Goal: Transaction & Acquisition: Download file/media

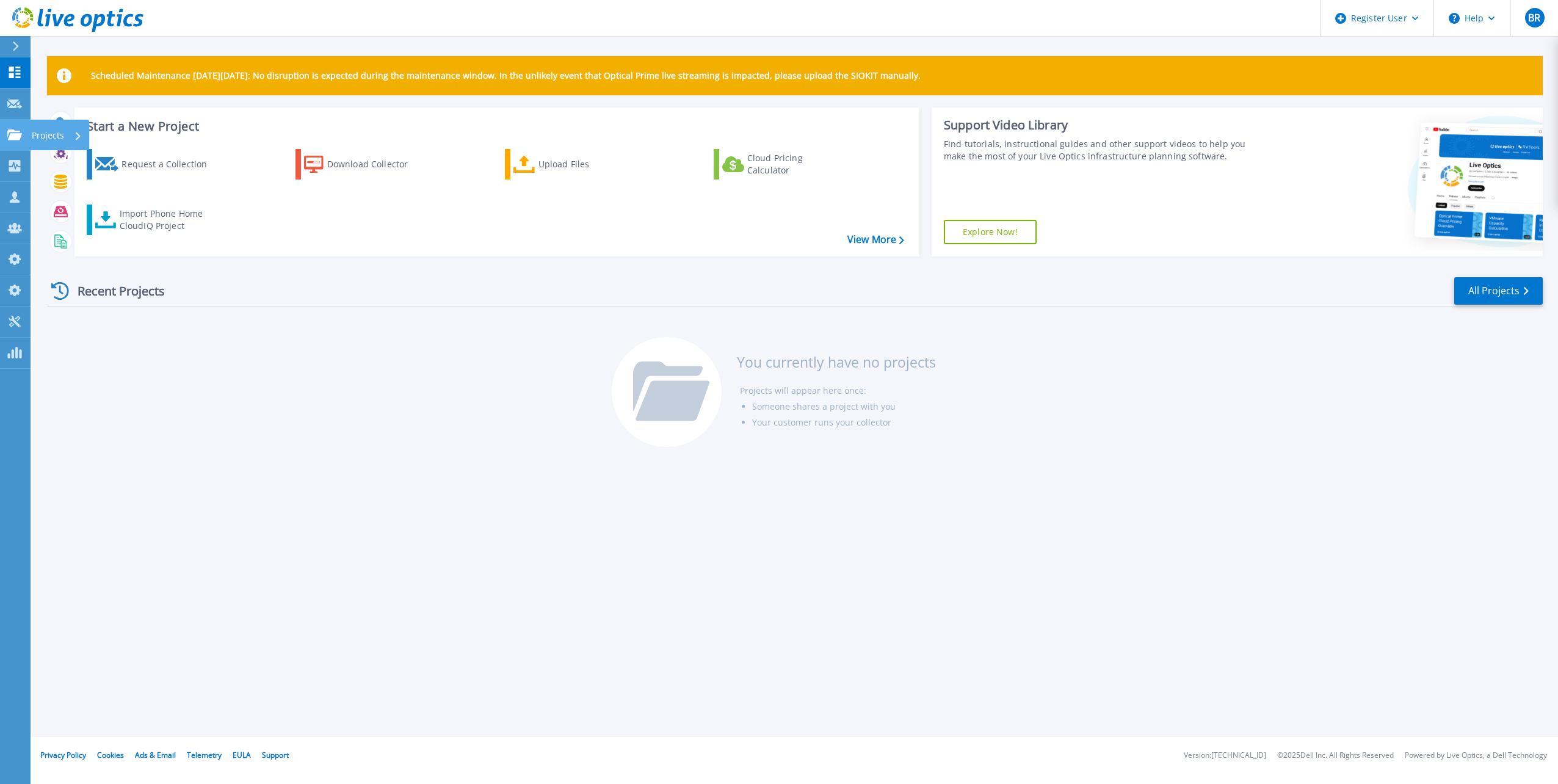
click at [14, 134] on icon at bounding box center [15, 134] width 15 height 10
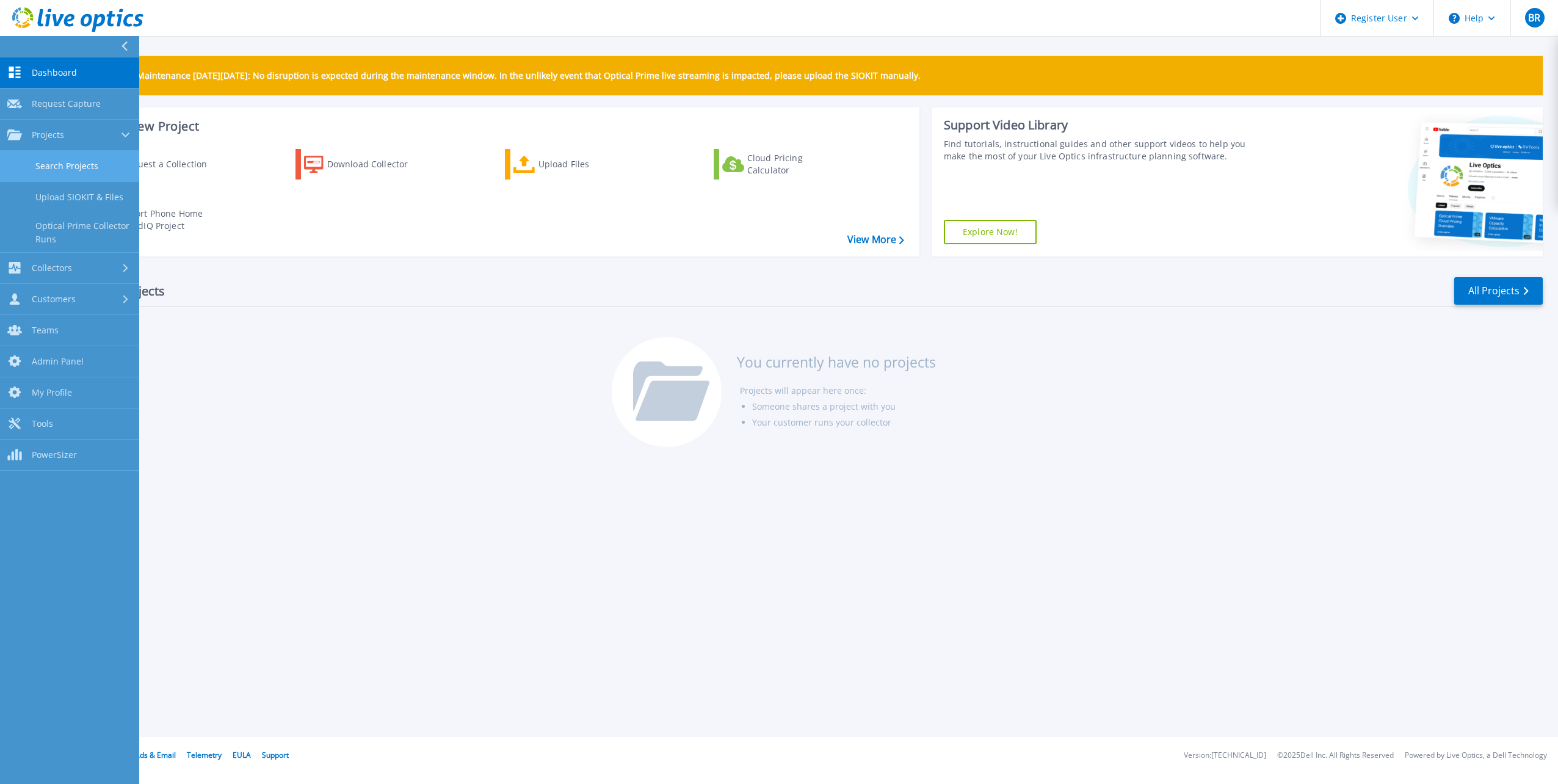
click at [102, 164] on link "Search Projects" at bounding box center [69, 166] width 139 height 31
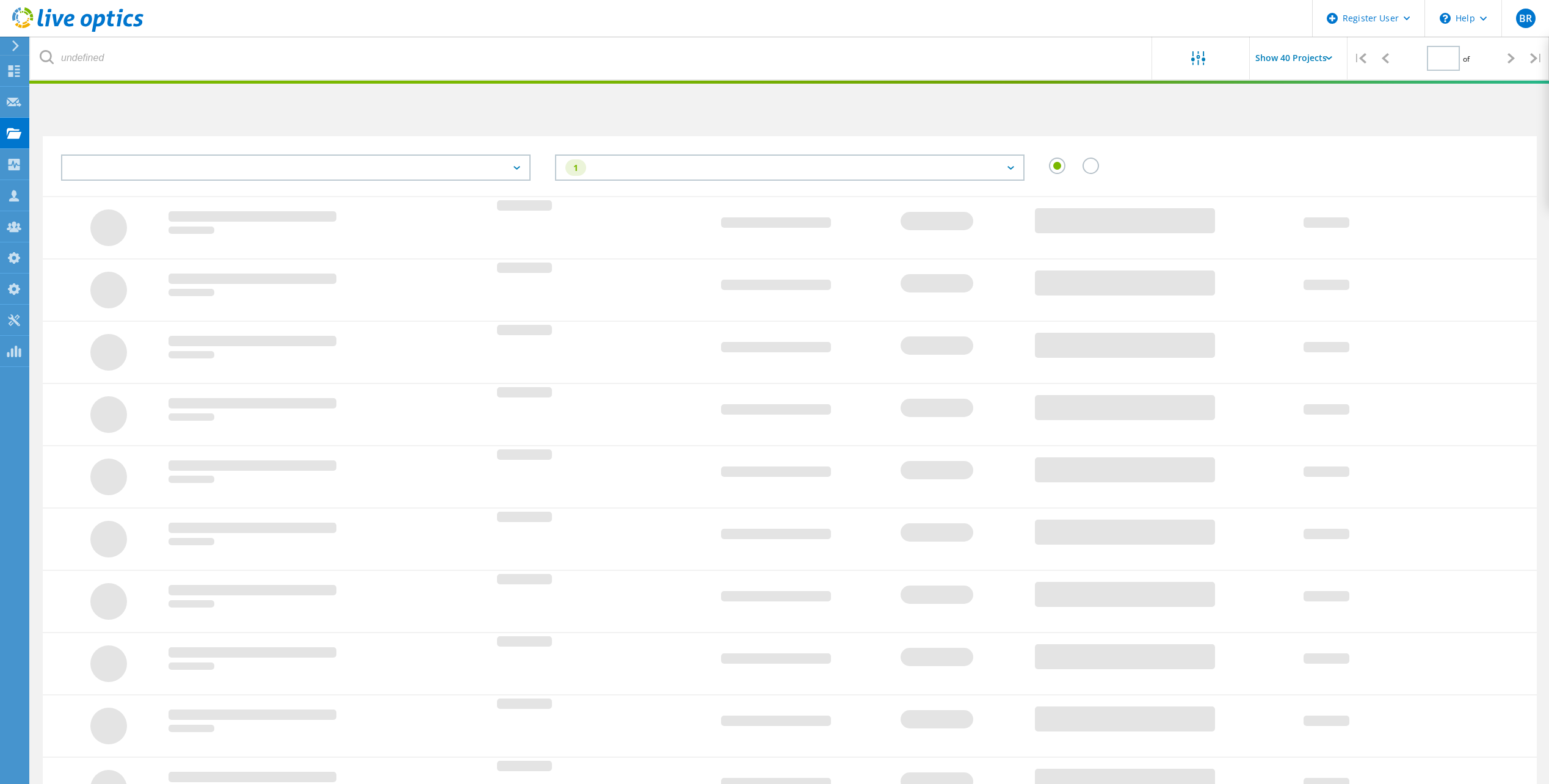
type input "1"
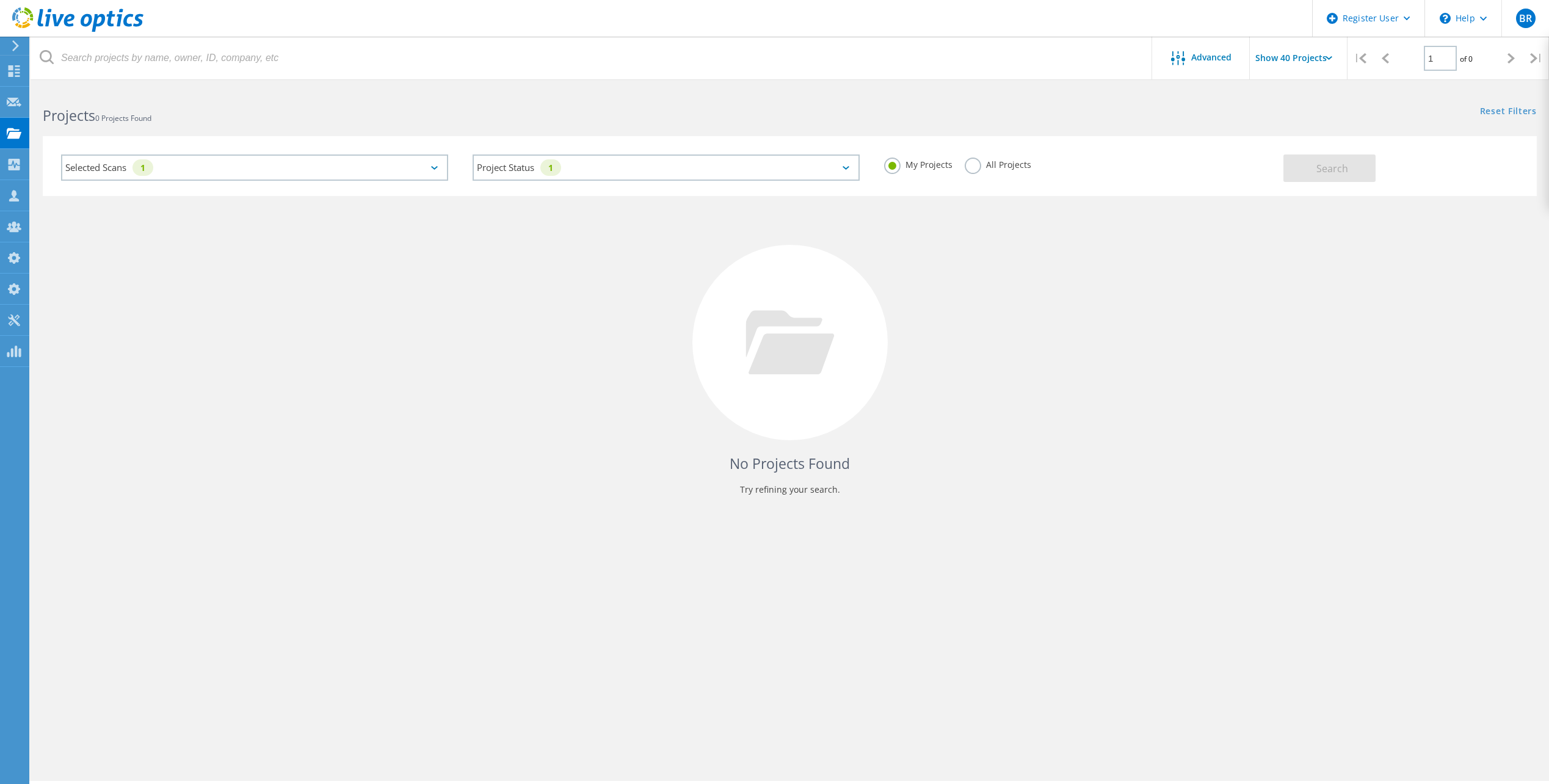
click at [974, 167] on label "All Projects" at bounding box center [998, 163] width 67 height 12
click at [0, 0] on input "All Projects" at bounding box center [0, 0] width 0 height 0
click at [406, 166] on div "Selected Scans 1" at bounding box center [255, 167] width 387 height 26
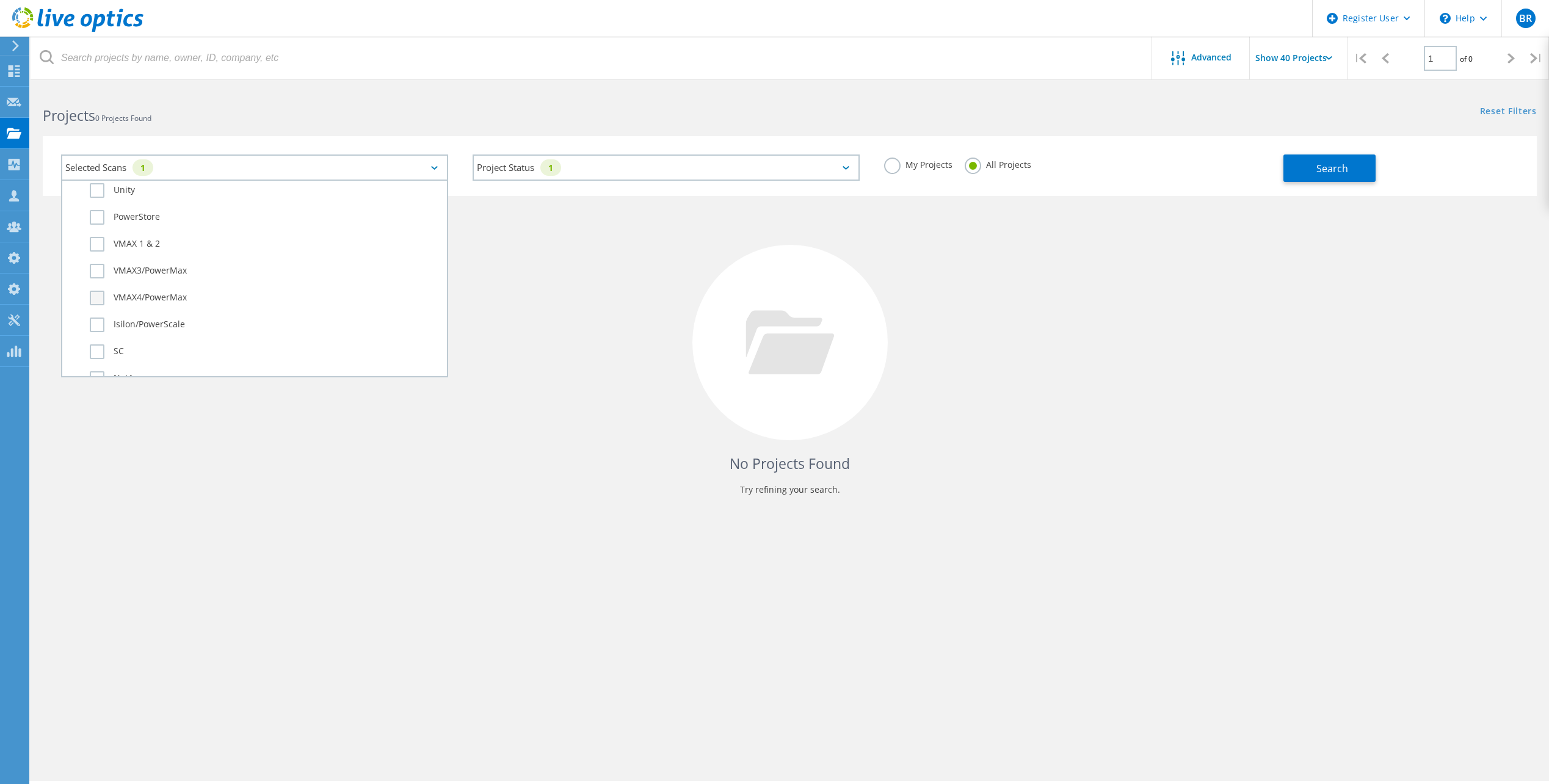
scroll to position [305, 0]
click at [138, 261] on label "VMAX 1 & 2" at bounding box center [265, 264] width 351 height 15
click at [0, 0] on input "VMAX 1 & 2" at bounding box center [0, 0] width 0 height 0
click at [126, 287] on label "VMAX3/PowerMax" at bounding box center [265, 291] width 351 height 15
click at [0, 0] on input "VMAX3/PowerMax" at bounding box center [0, 0] width 0 height 0
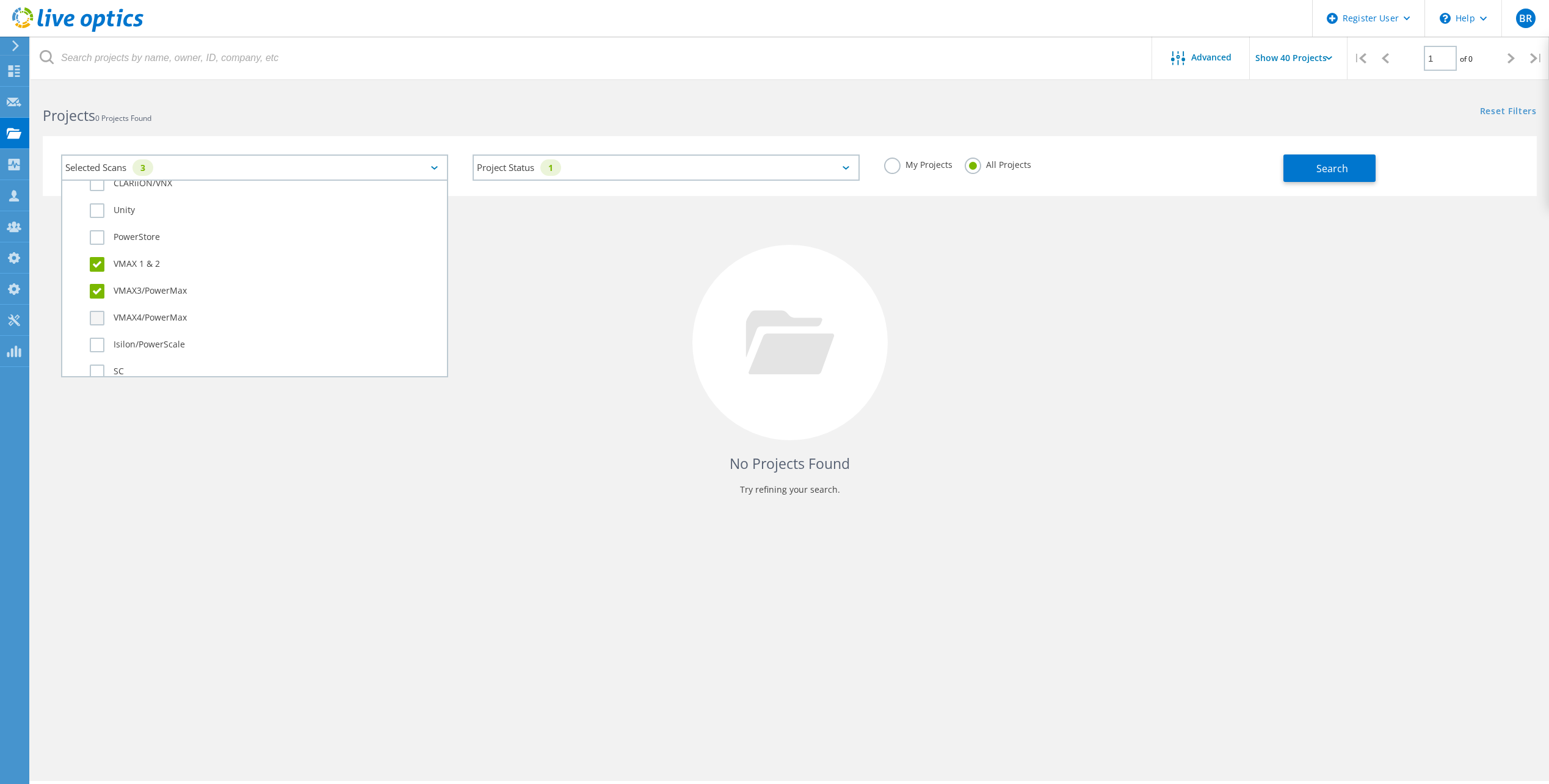
click at [128, 312] on label "VMAX4/PowerMax" at bounding box center [265, 318] width 351 height 15
click at [0, 0] on input "VMAX4/PowerMax" at bounding box center [0, 0] width 0 height 0
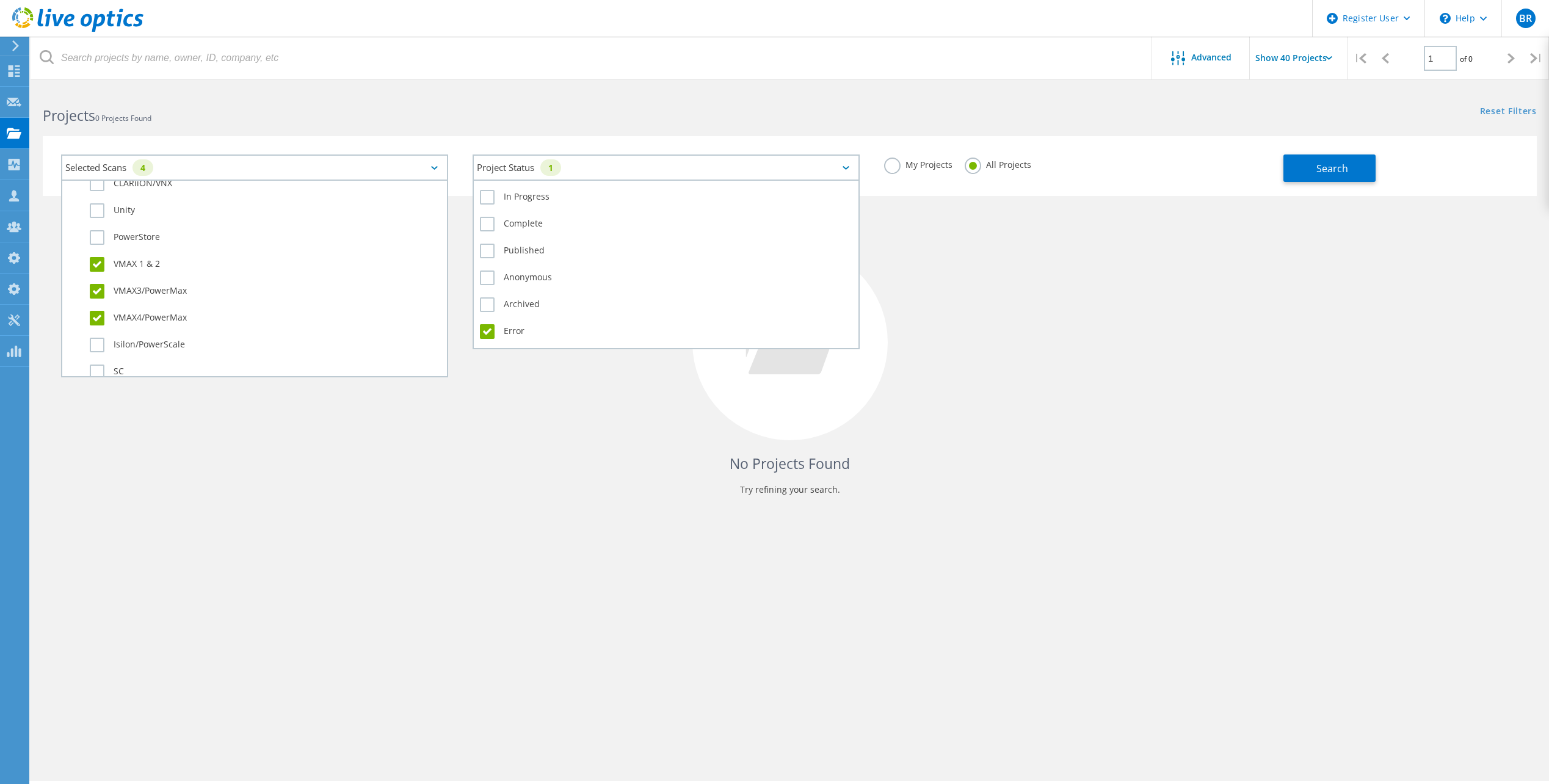
click at [597, 163] on div "Project Status 1" at bounding box center [666, 167] width 387 height 26
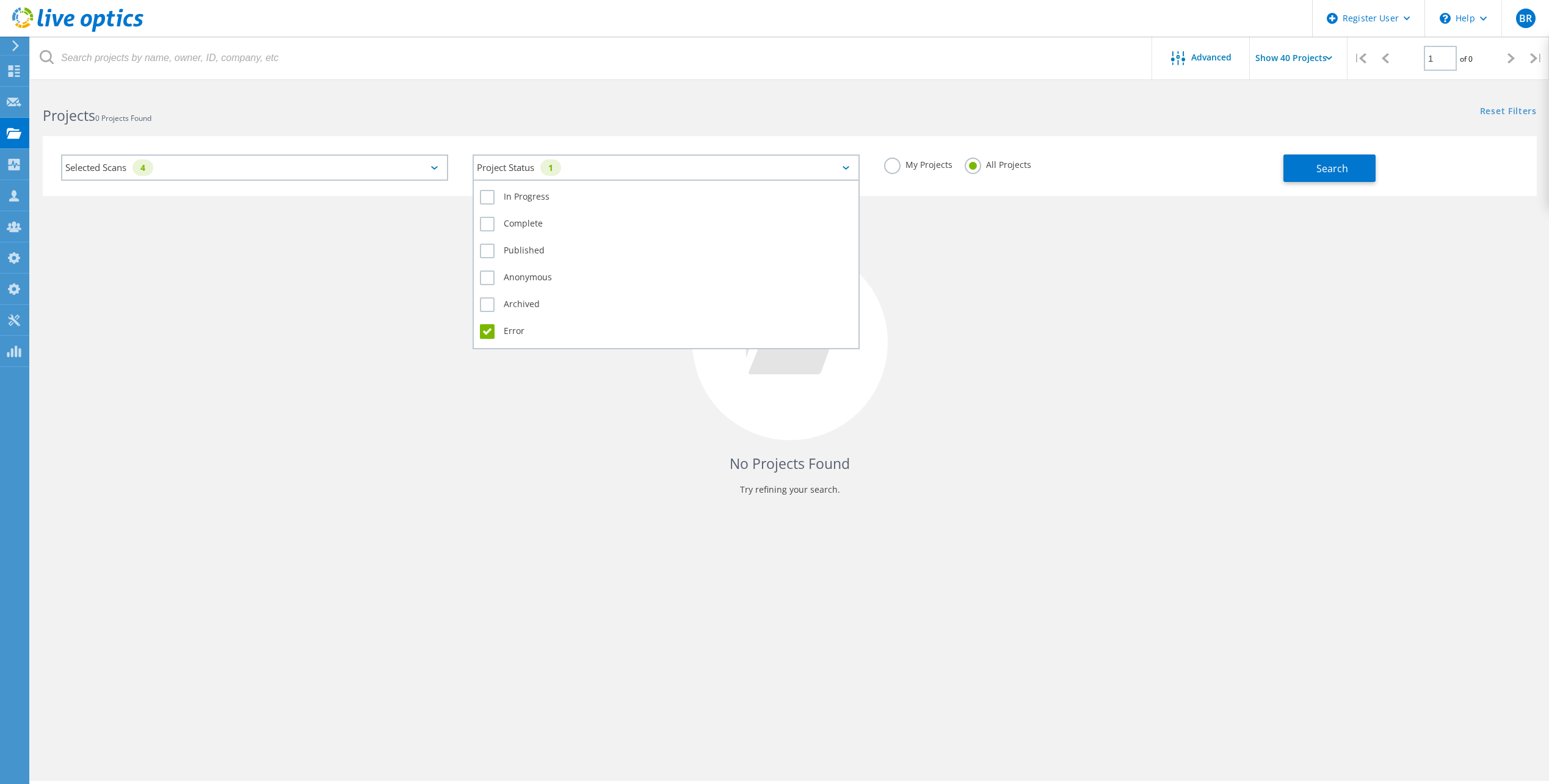
click at [486, 334] on label "Error" at bounding box center [666, 332] width 373 height 15
click at [0, 0] on input "Error" at bounding box center [0, 0] width 0 height 0
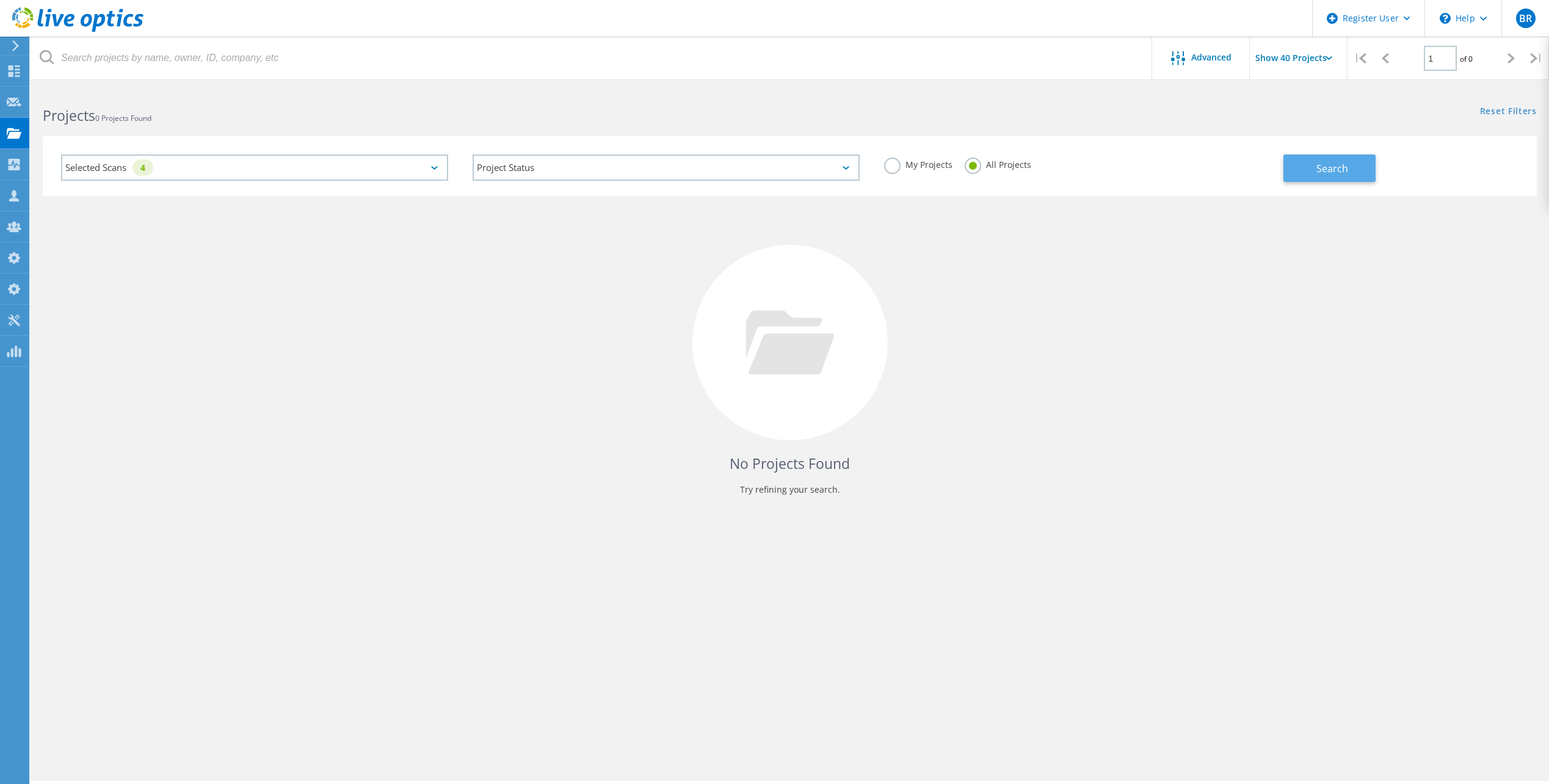
click at [1348, 164] on span "Search" at bounding box center [1332, 168] width 32 height 14
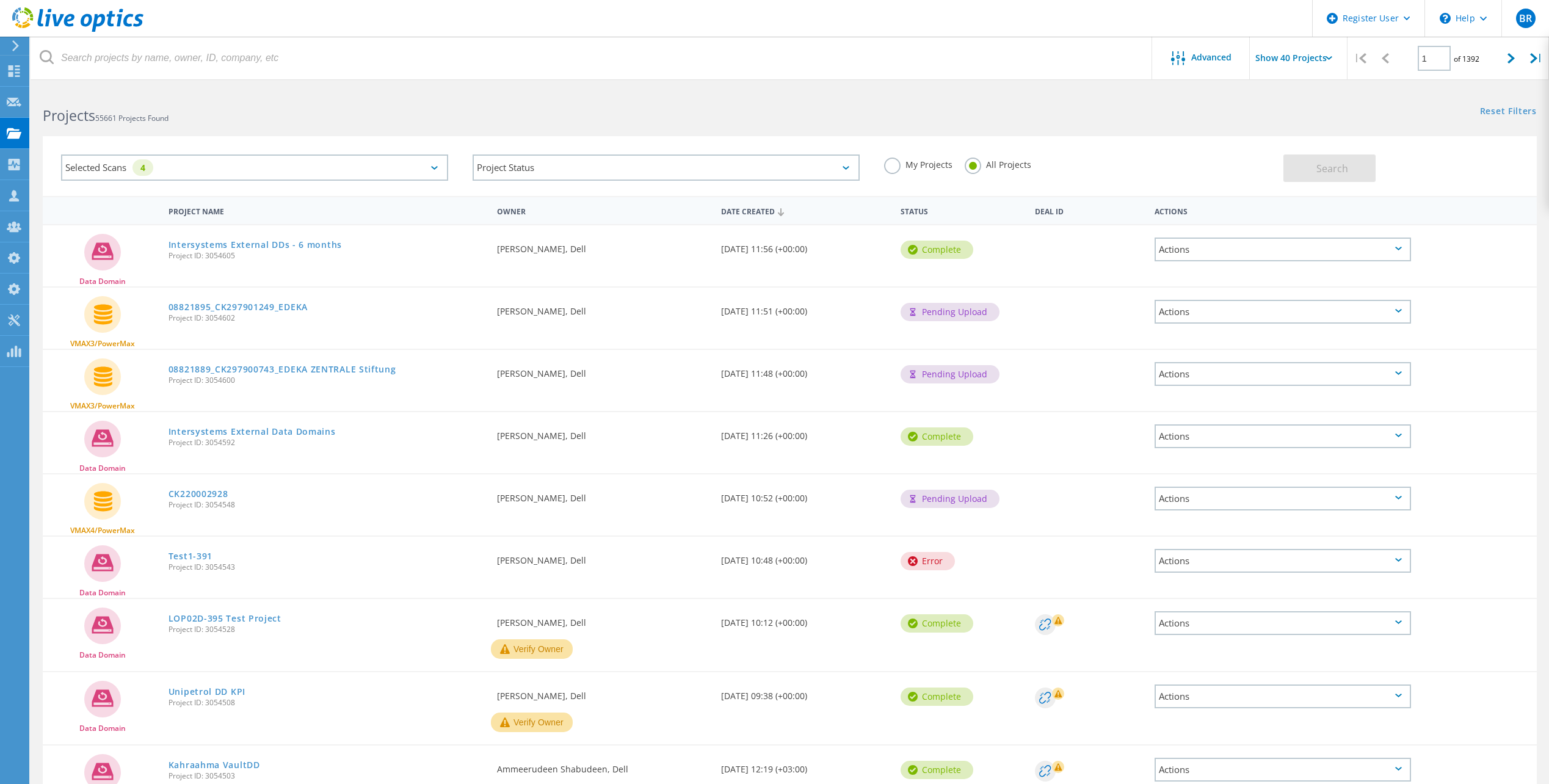
click at [188, 164] on div "Selected Scans 4" at bounding box center [255, 167] width 387 height 26
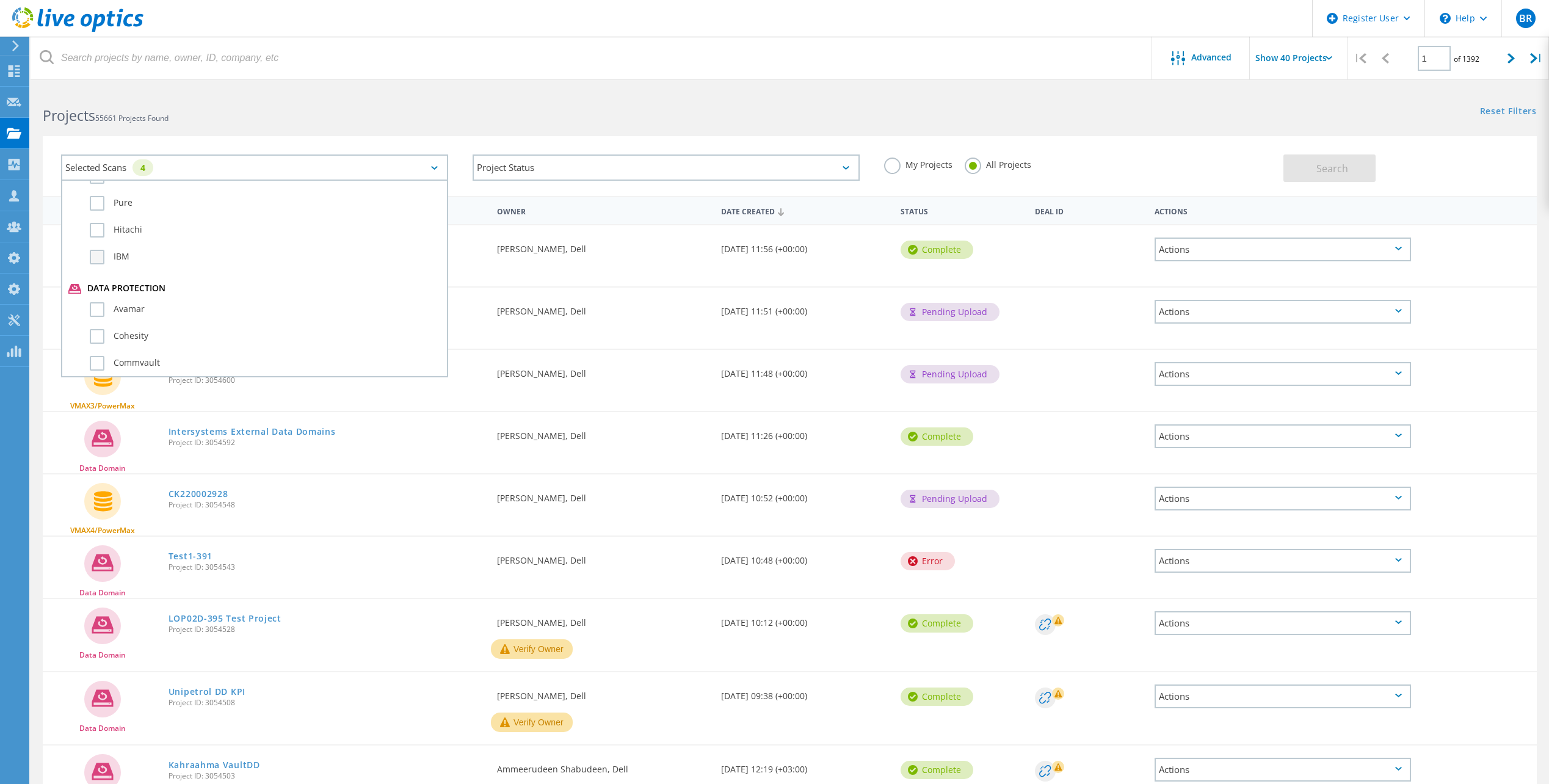
scroll to position [610, 0]
click at [128, 356] on label "Data Domain" at bounding box center [265, 361] width 351 height 15
click at [0, 0] on input "Data Domain" at bounding box center [0, 0] width 0 height 0
click at [1317, 168] on span "Search" at bounding box center [1332, 168] width 32 height 14
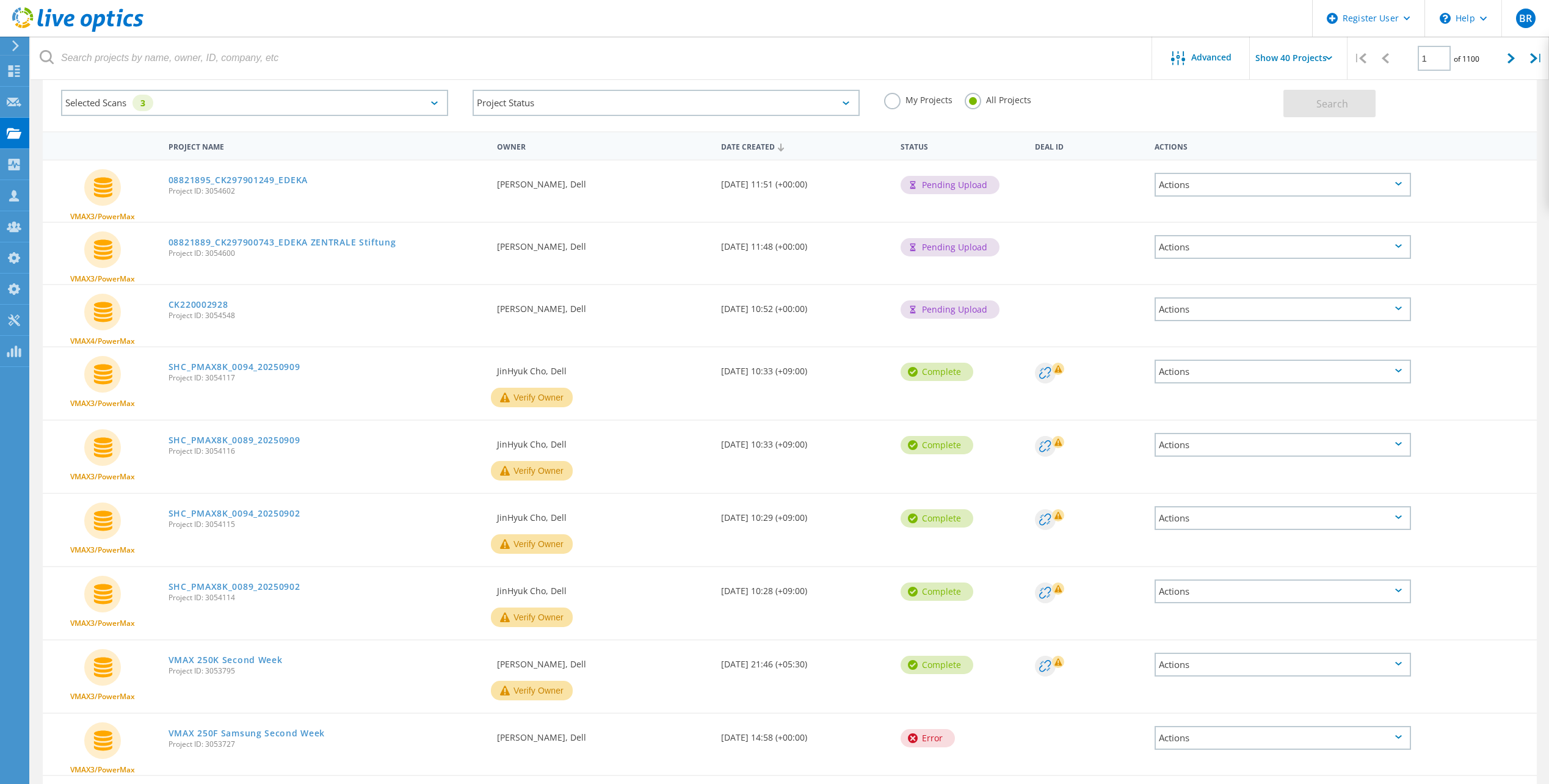
scroll to position [61, 0]
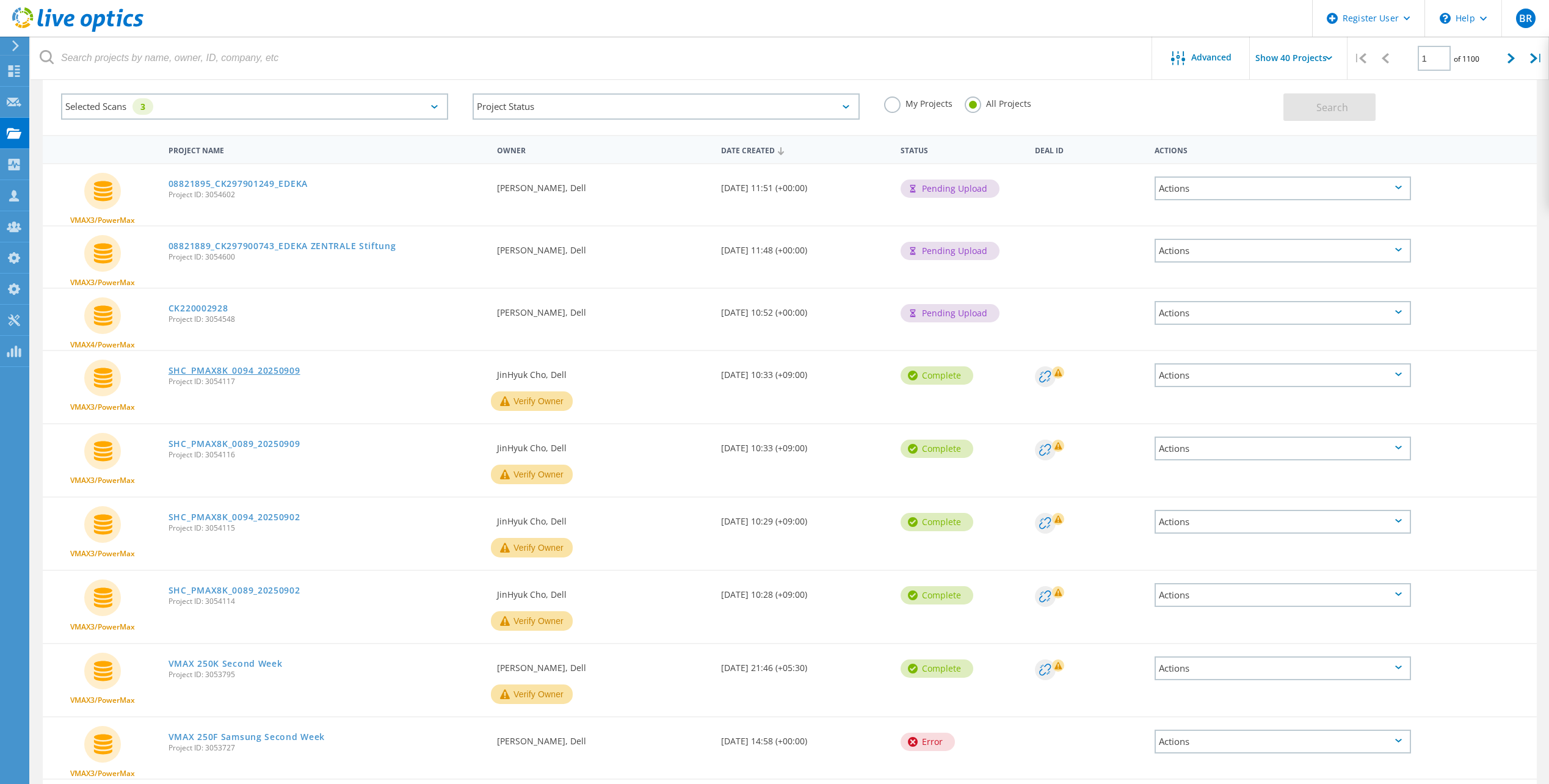
click at [270, 366] on link "SHC_PMAX8K_0094_20250909" at bounding box center [234, 370] width 132 height 8
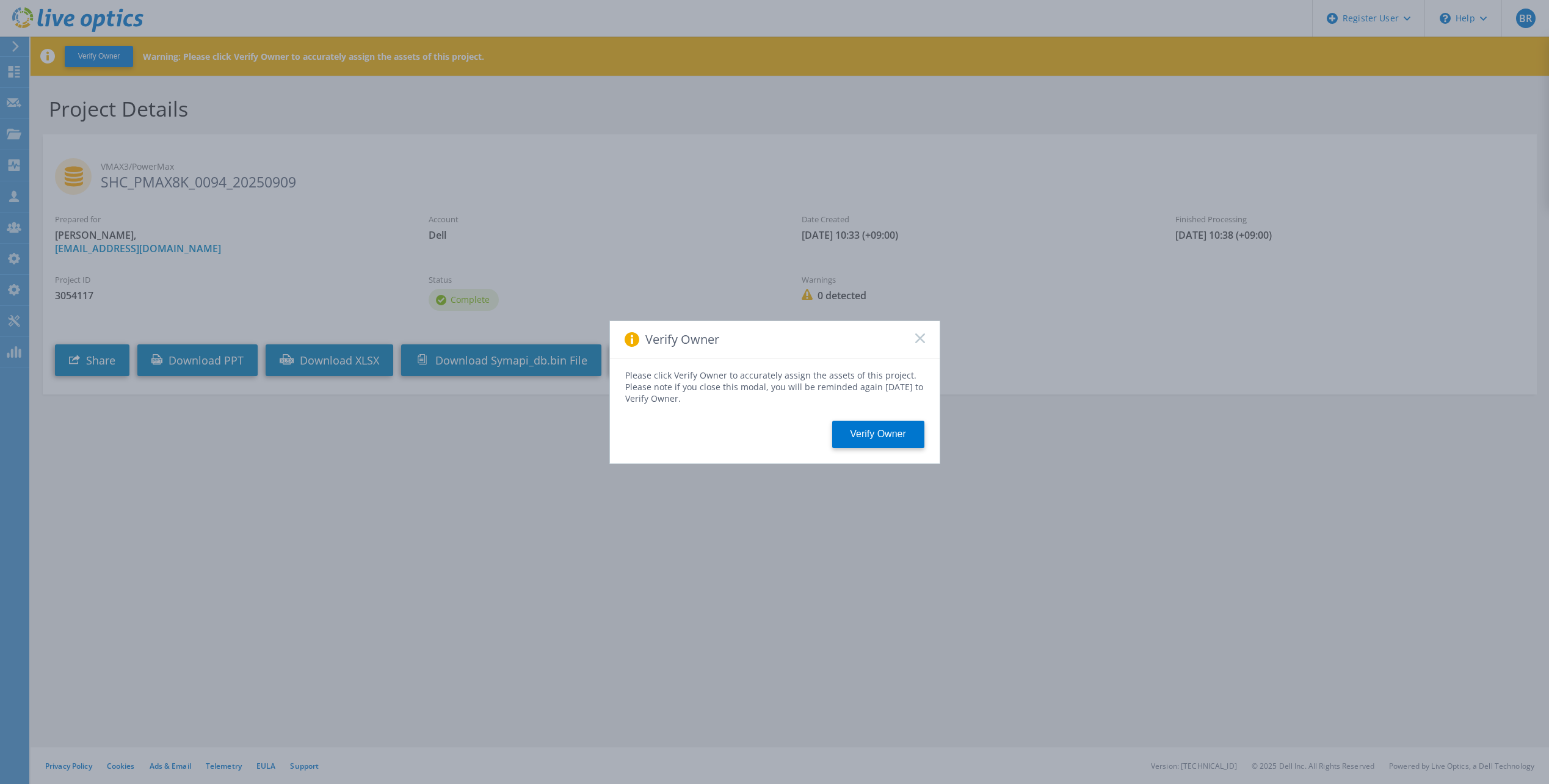
click at [923, 337] on icon at bounding box center [920, 338] width 10 height 10
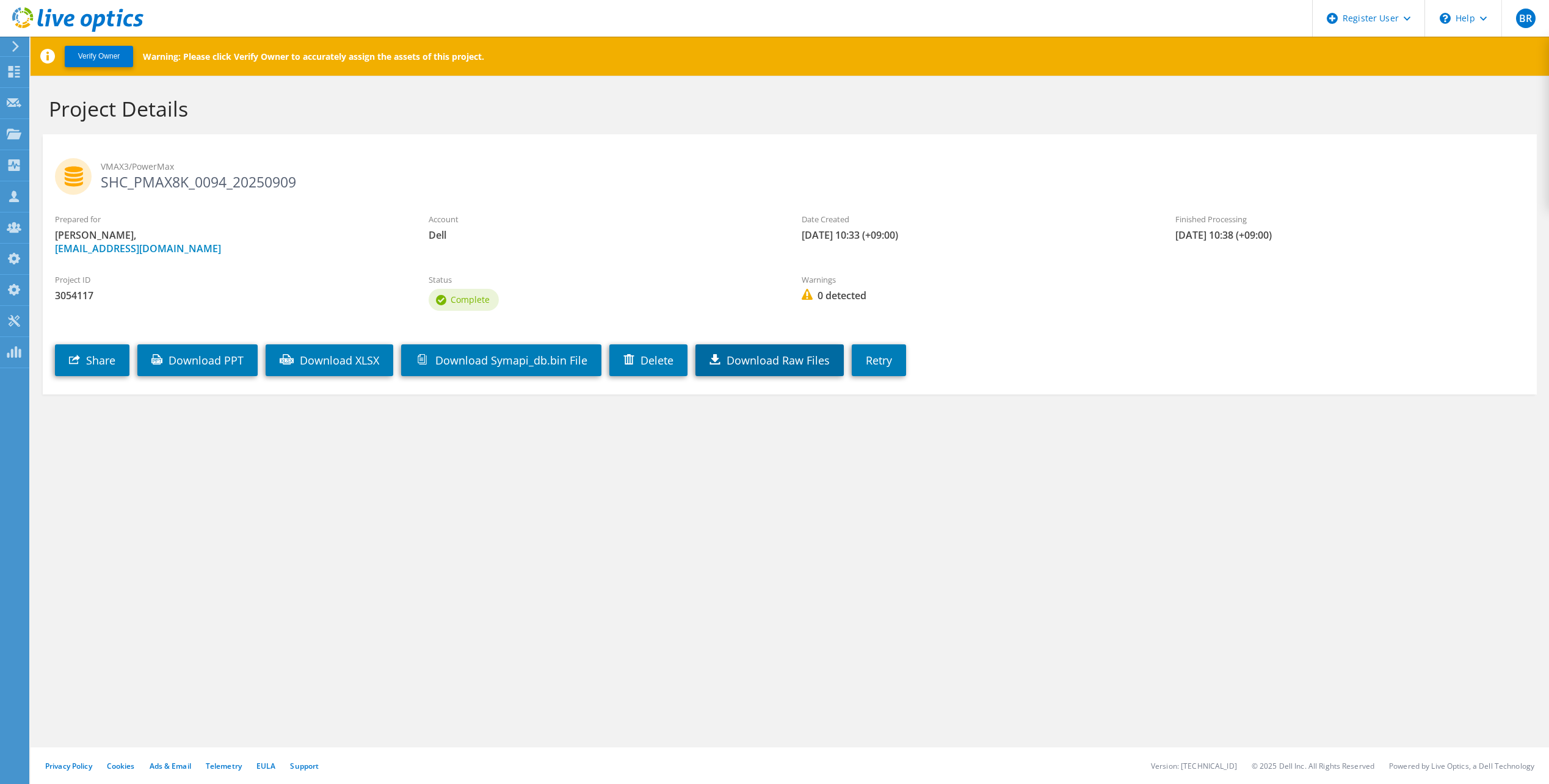
click at [785, 372] on link "Download Raw Files" at bounding box center [769, 360] width 148 height 32
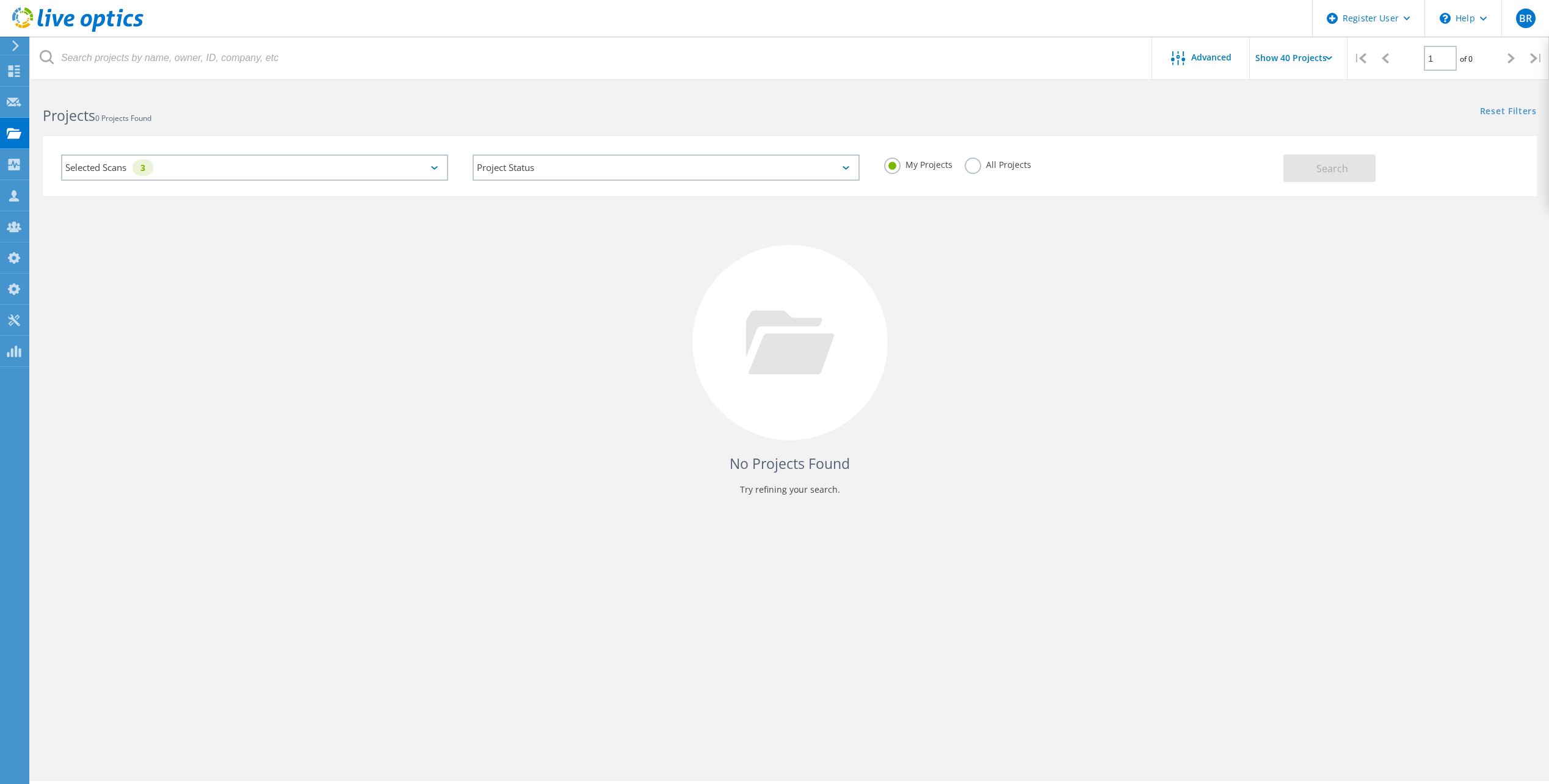
click at [975, 169] on label "All Projects" at bounding box center [998, 163] width 67 height 12
click at [0, 0] on input "All Projects" at bounding box center [0, 0] width 0 height 0
click at [1320, 176] on button "Search" at bounding box center [1329, 168] width 92 height 27
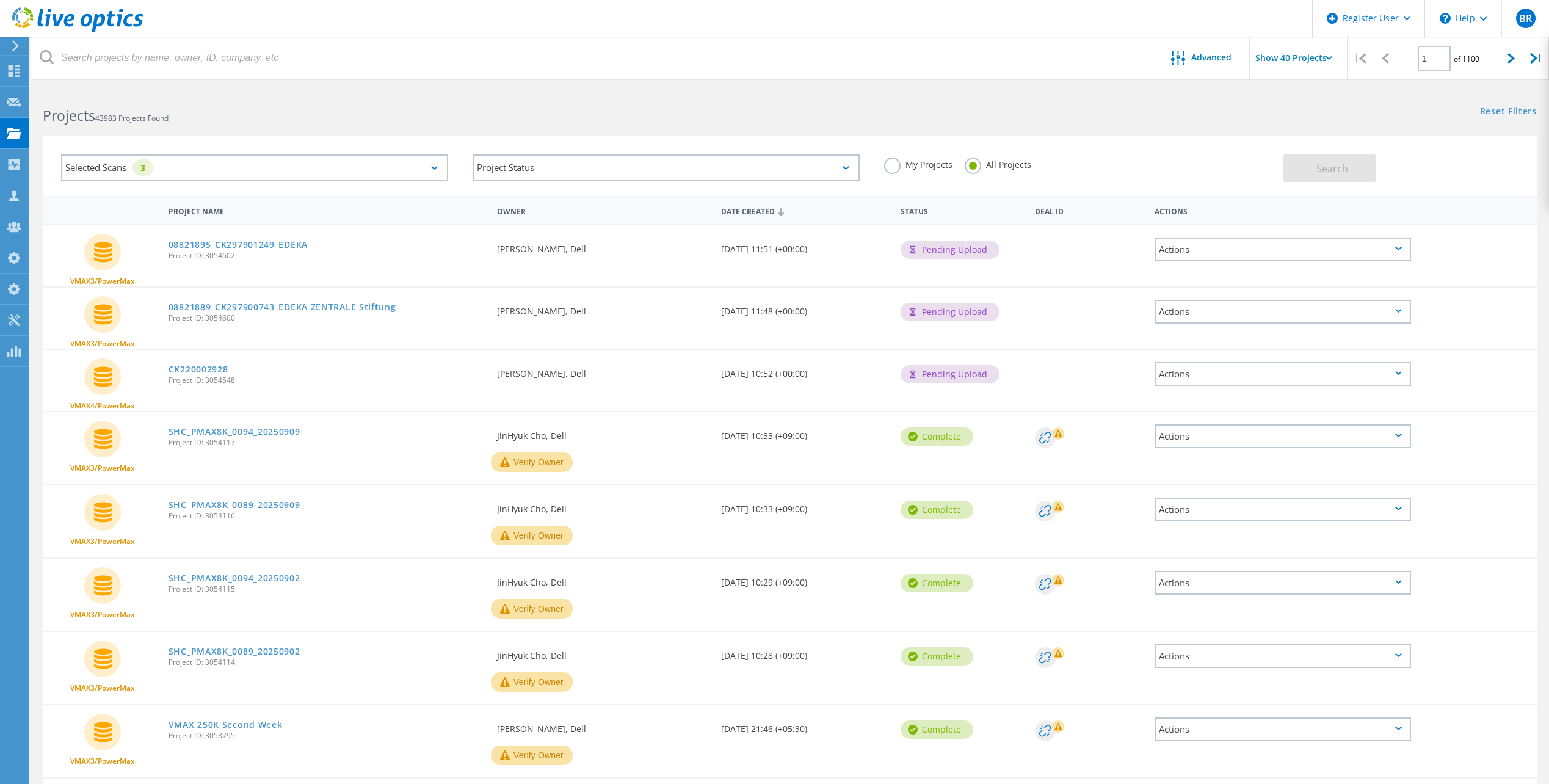
drag, startPoint x: 253, startPoint y: 429, endPoint x: 250, endPoint y: 450, distance: 21.2
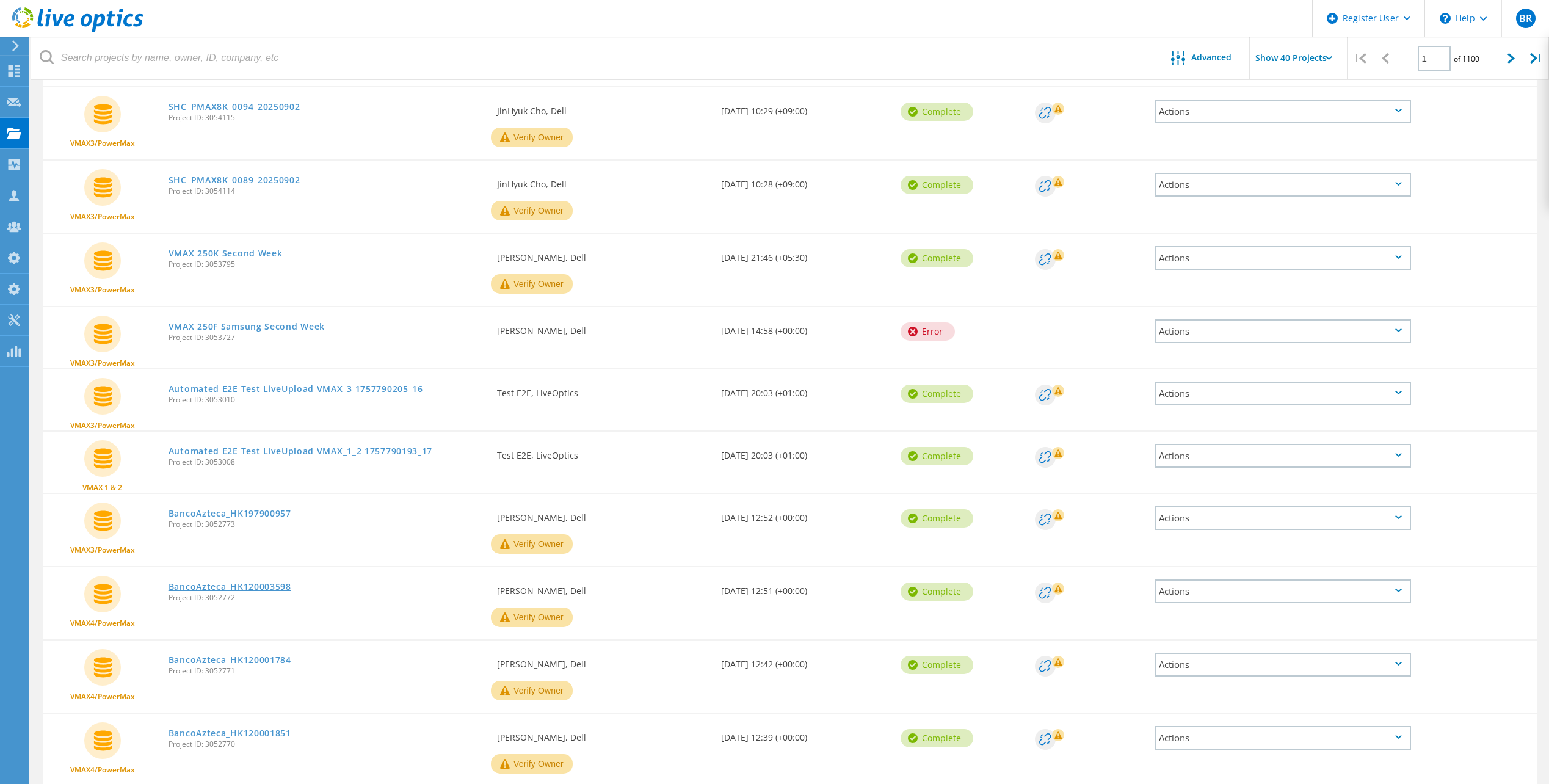
scroll to position [488, 0]
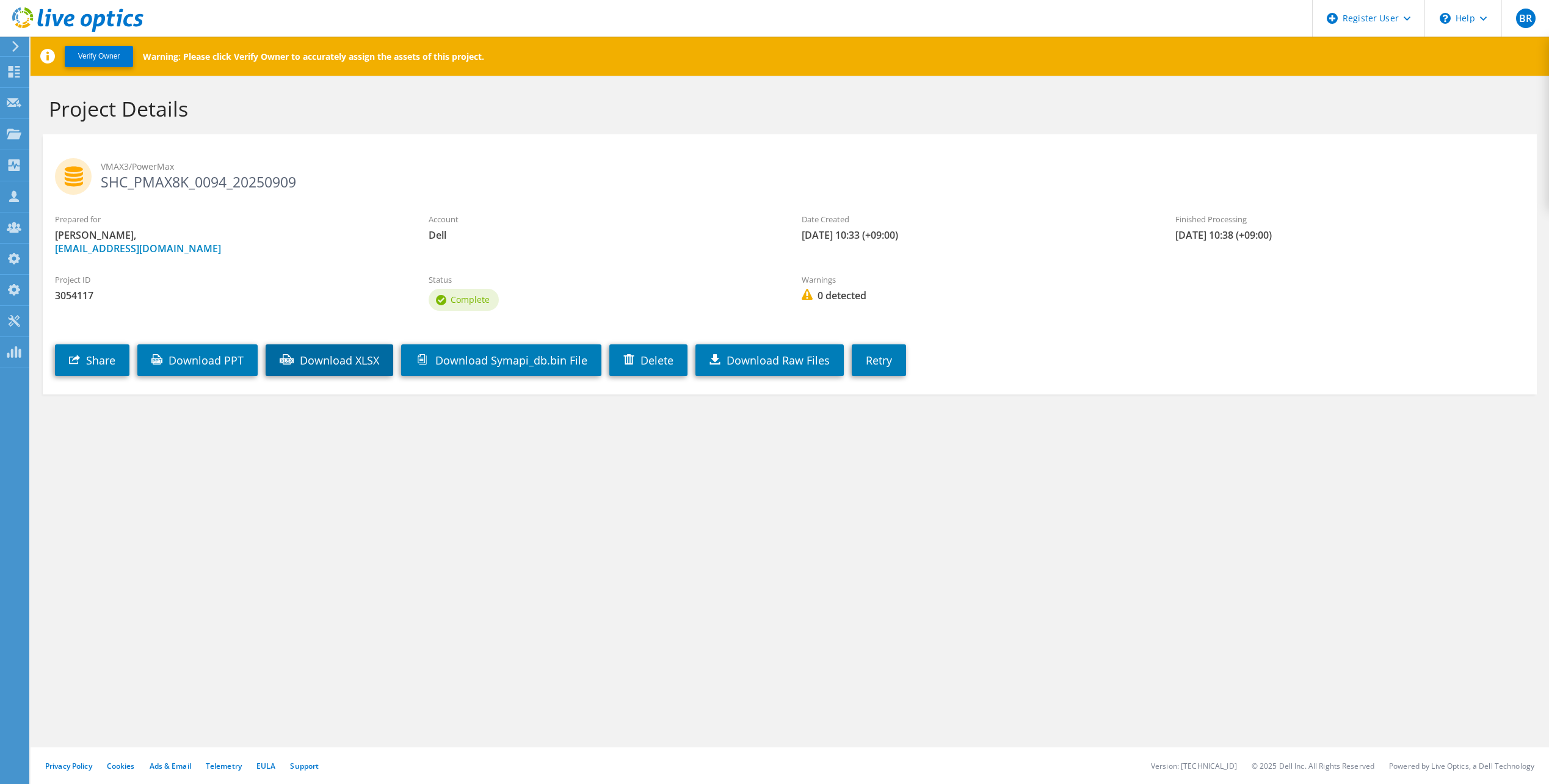
click at [328, 366] on link "Download XLSX" at bounding box center [330, 360] width 128 height 32
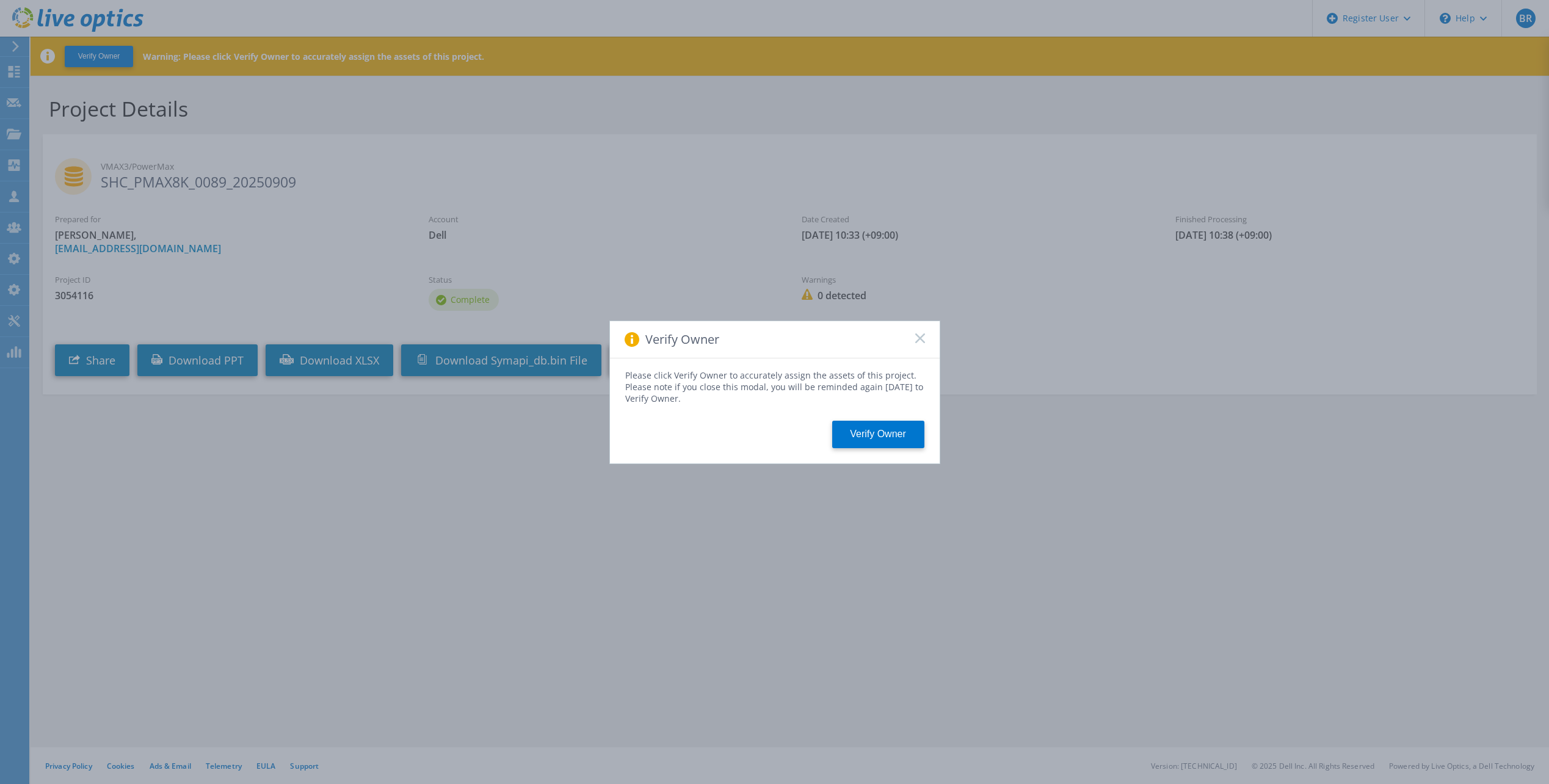
click at [923, 339] on icon at bounding box center [920, 338] width 10 height 10
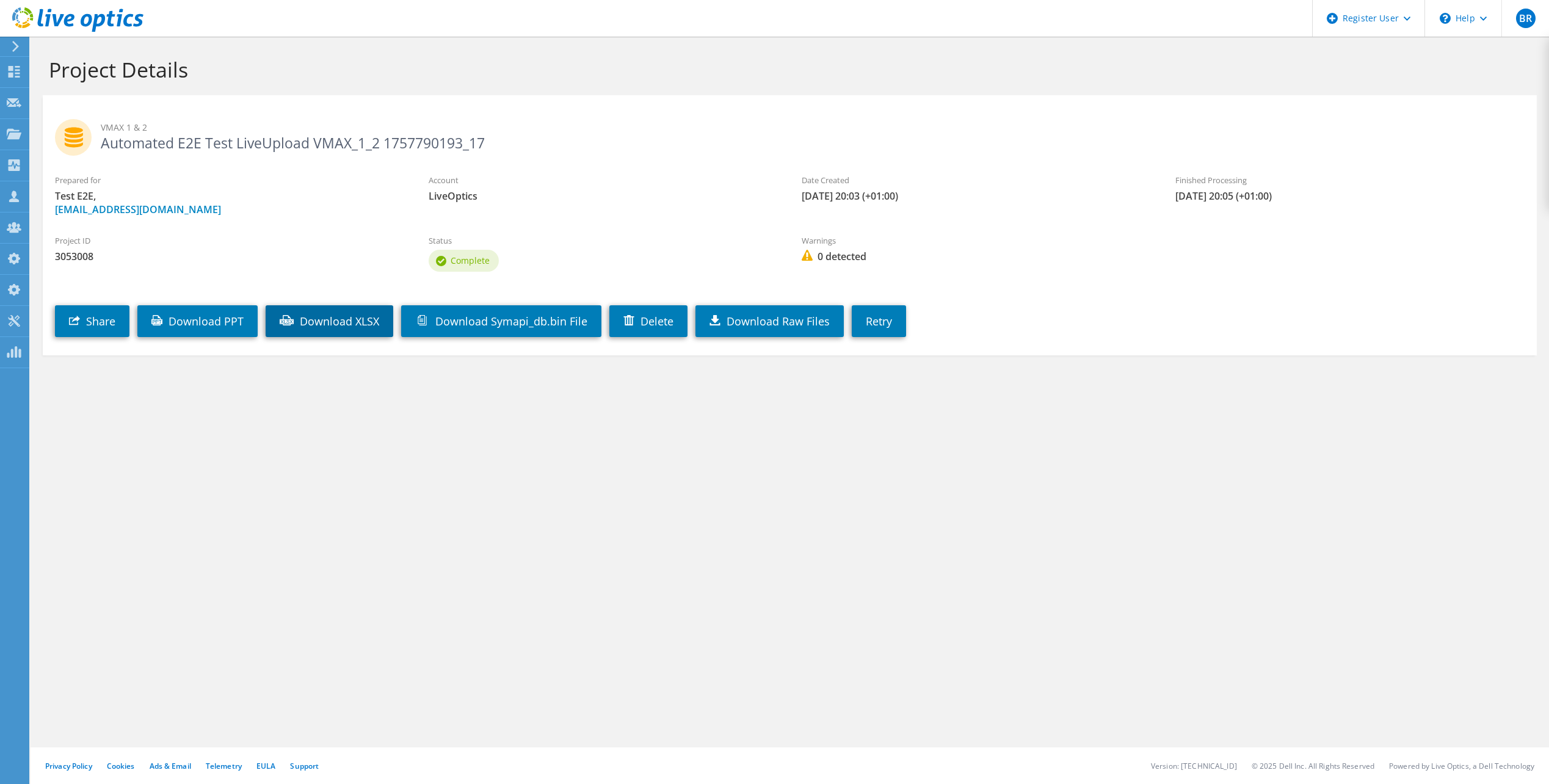
click at [331, 320] on link "Download XLSX" at bounding box center [330, 321] width 128 height 32
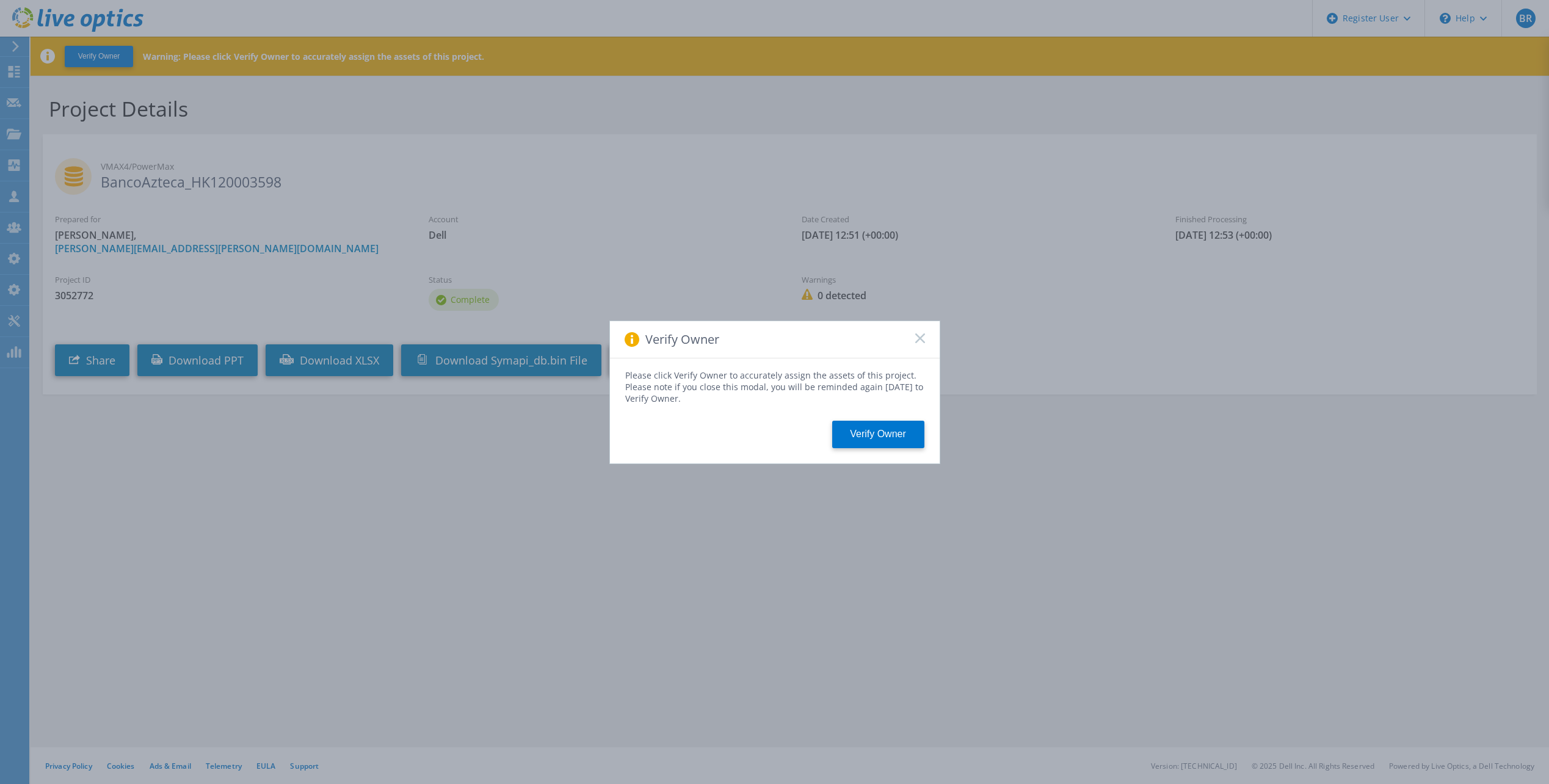
click at [918, 339] on icon at bounding box center [920, 338] width 10 height 10
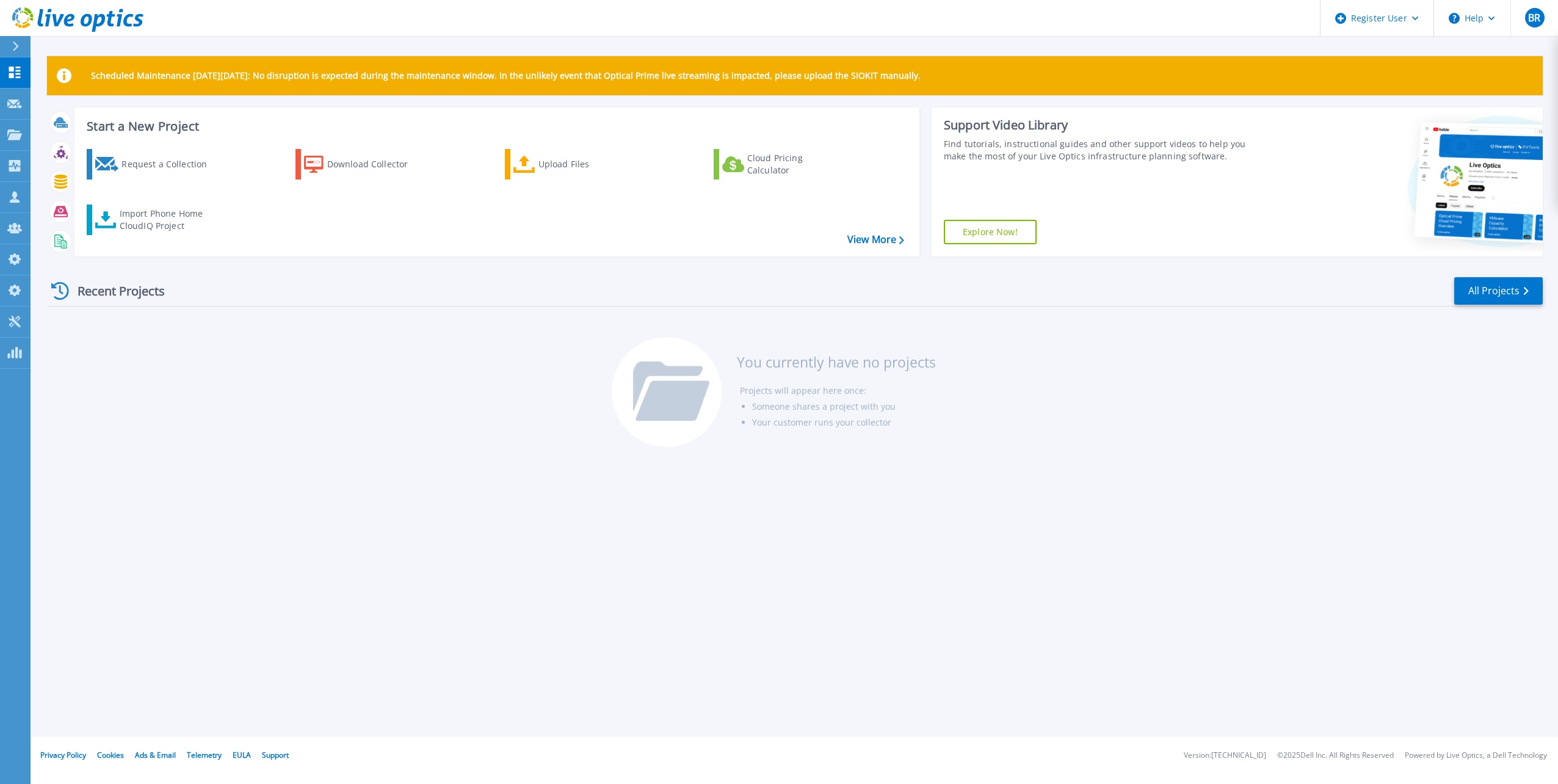
click at [58, 21] on icon at bounding box center [58, 19] width 12 height 12
click at [350, 164] on div "Download Collector" at bounding box center [376, 164] width 98 height 25
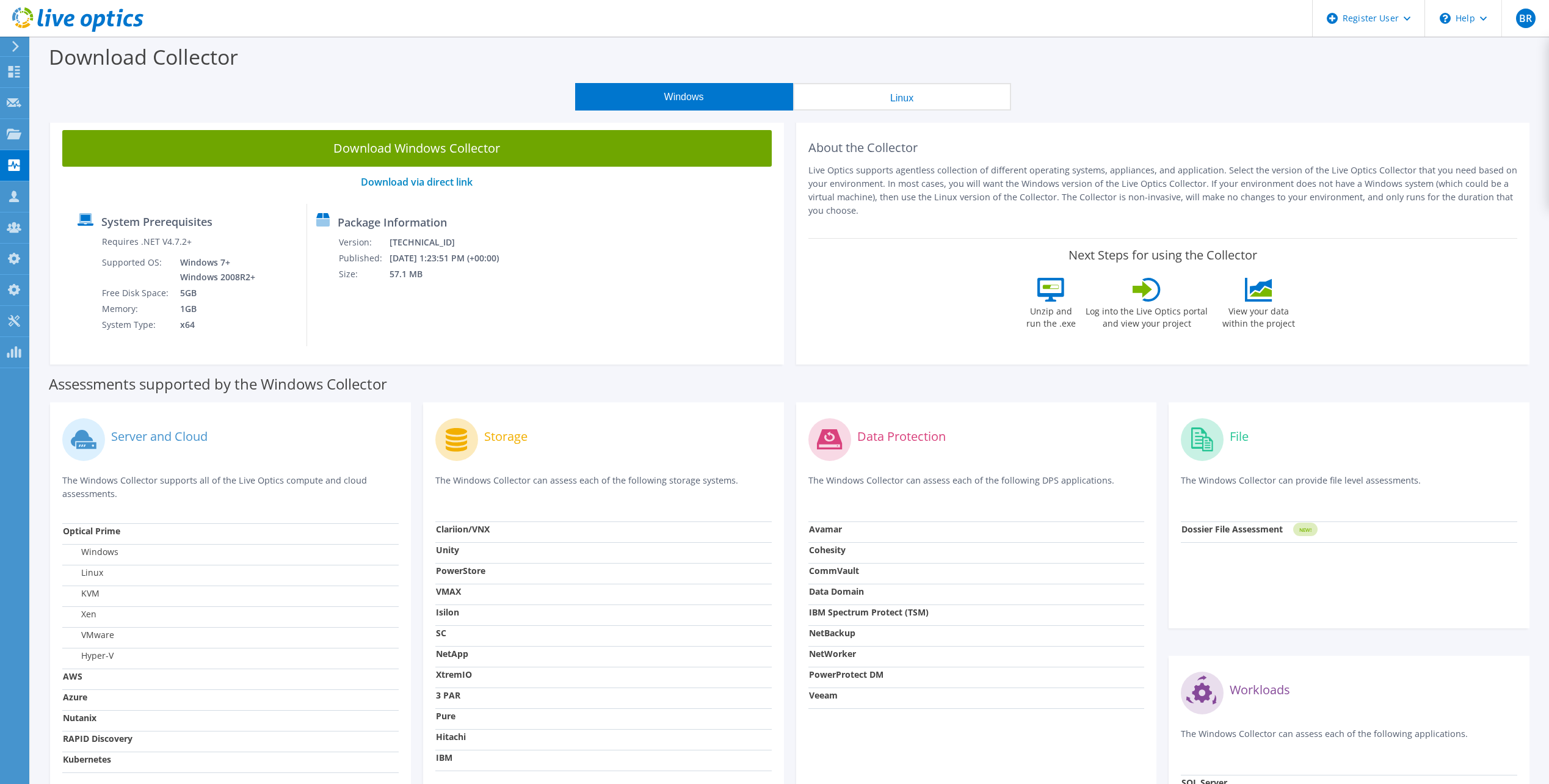
click at [109, 19] on use at bounding box center [78, 19] width 132 height 25
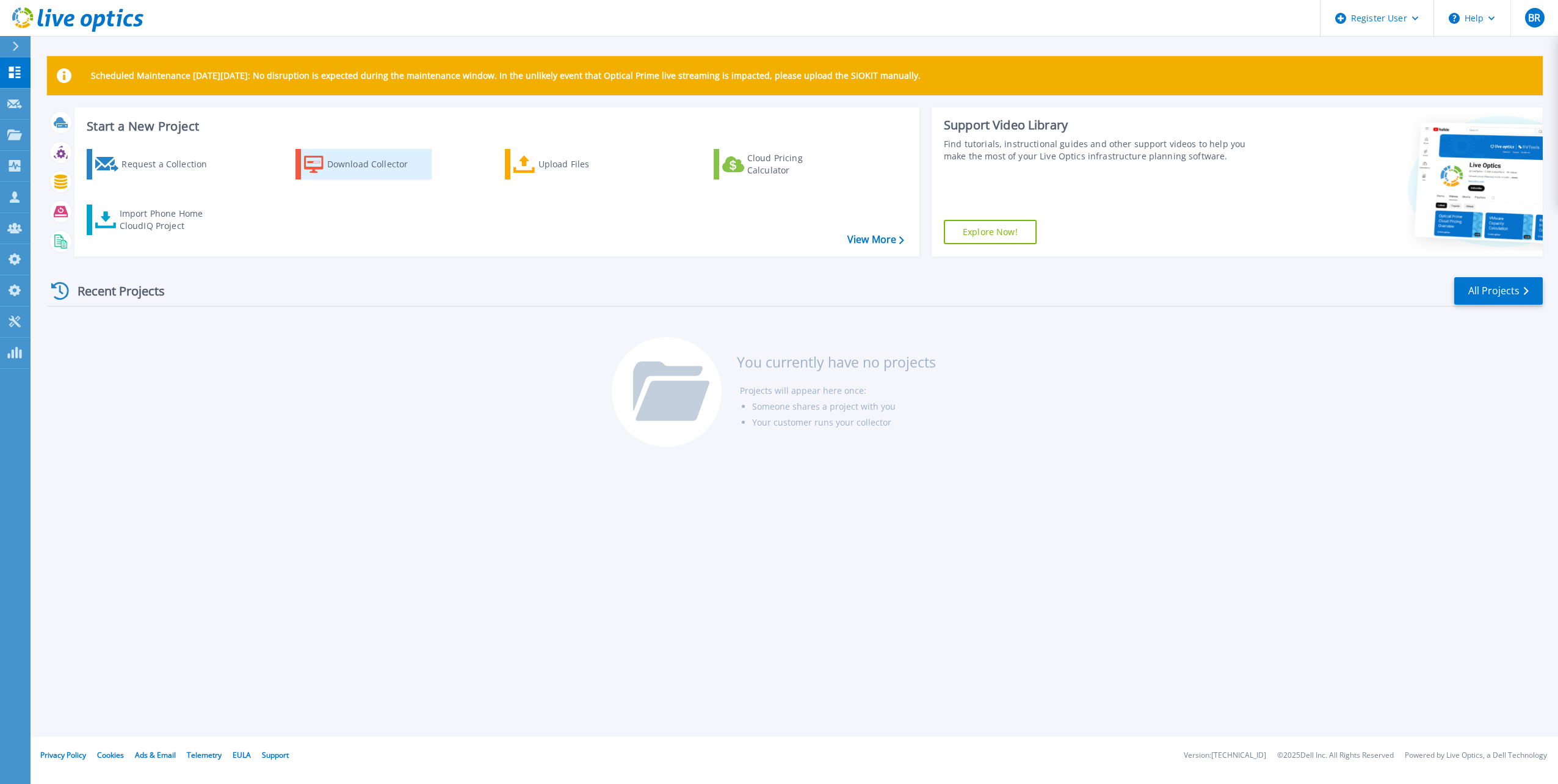
click at [391, 170] on div "Download Collector" at bounding box center [376, 164] width 98 height 25
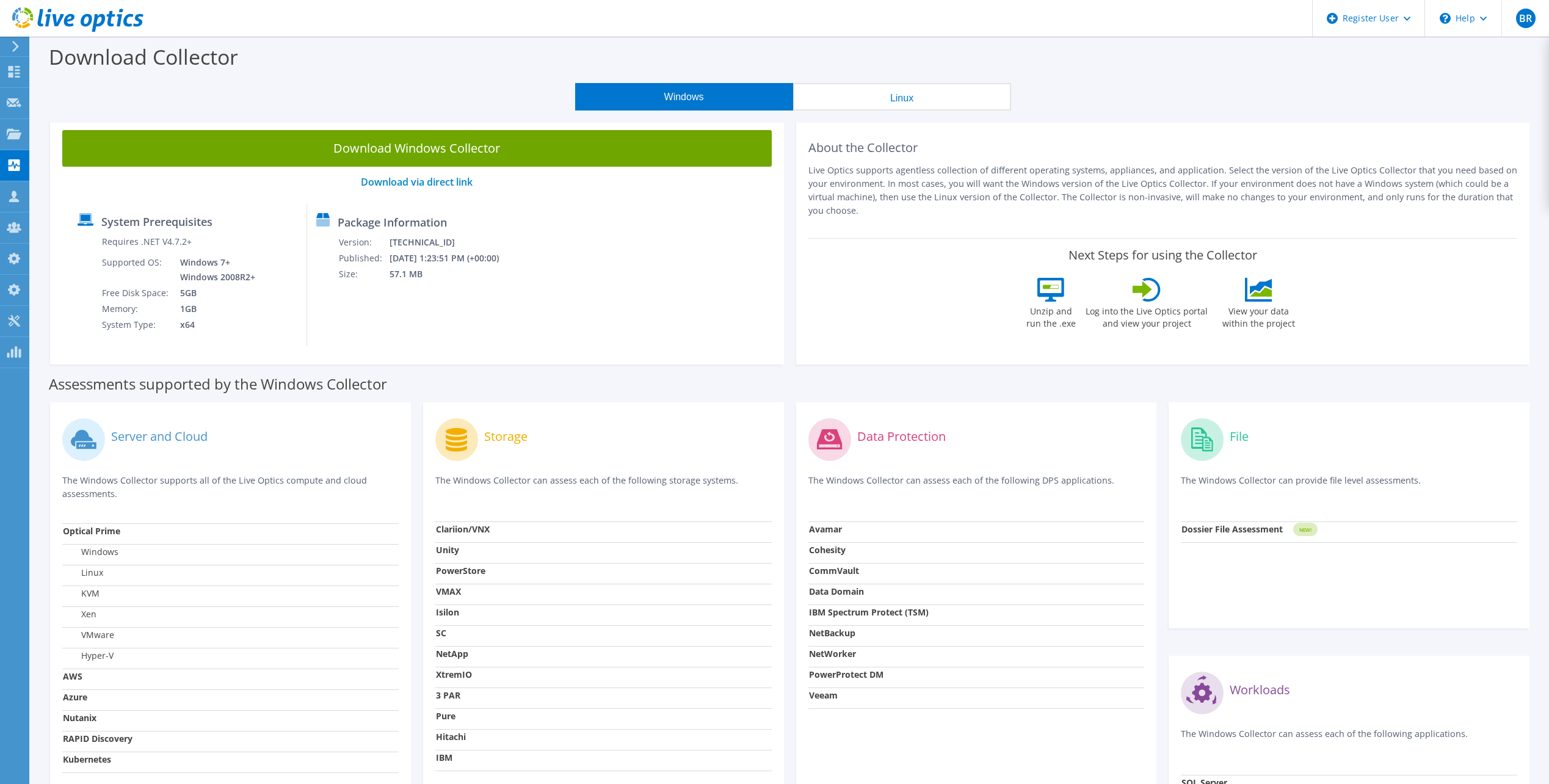
click at [30, 22] on icon at bounding box center [78, 19] width 132 height 25
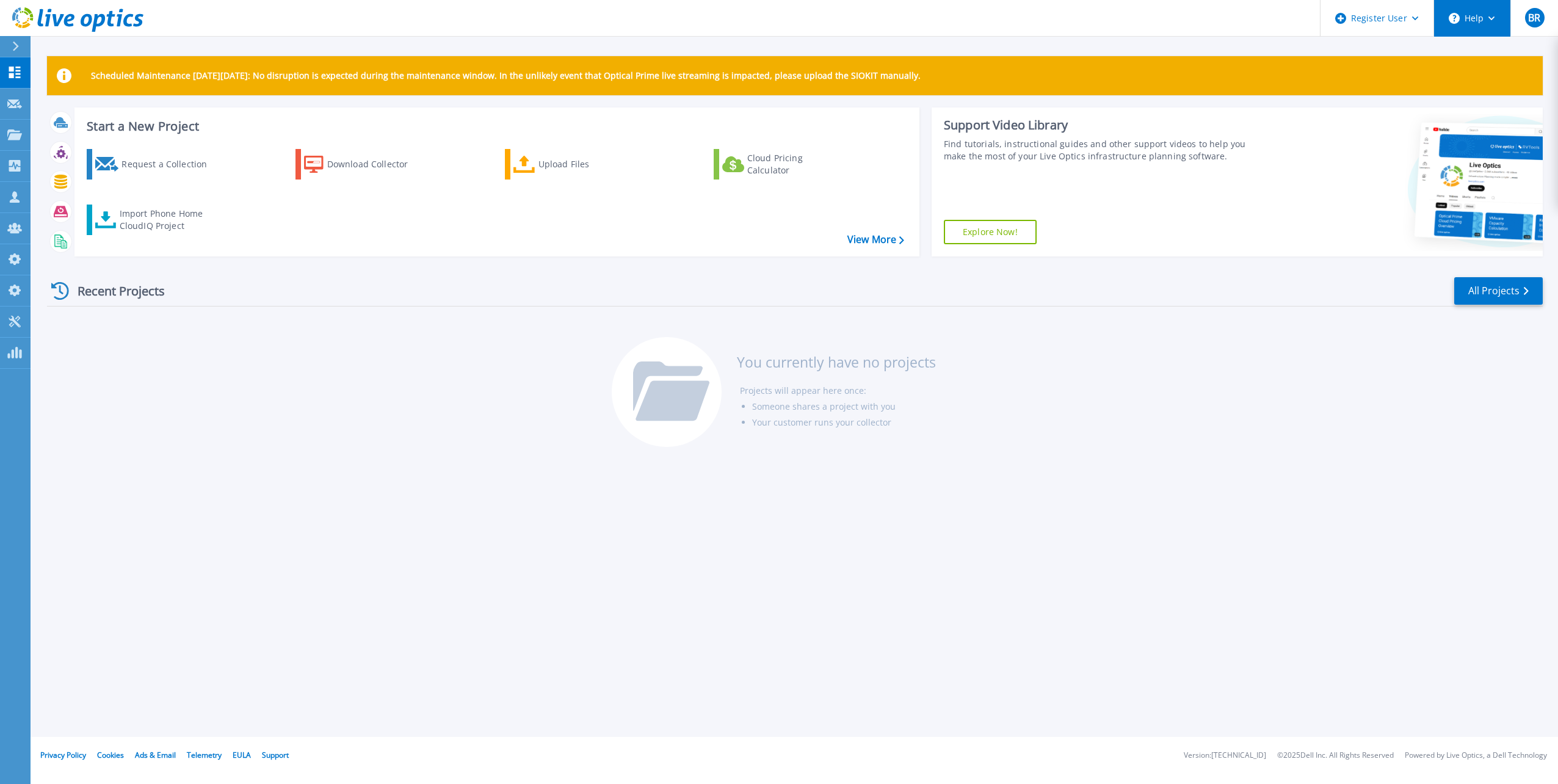
click at [1497, 17] on button "Help" at bounding box center [1472, 18] width 77 height 37
click at [1491, 17] on icon at bounding box center [1491, 18] width 6 height 5
click at [1489, 17] on icon at bounding box center [1491, 18] width 6 height 5
click at [1130, 302] on div "Recent Projects All Projects" at bounding box center [794, 291] width 1496 height 30
